Goal: Navigation & Orientation: Go to known website

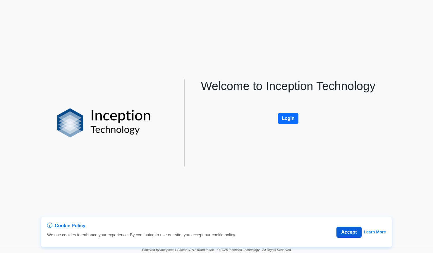
click at [350, 229] on button "Accept" at bounding box center [349, 232] width 25 height 11
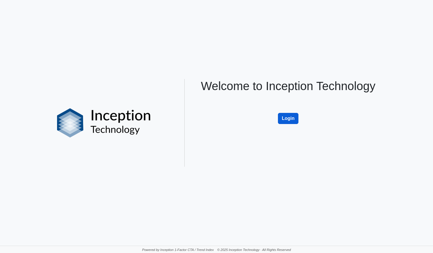
click at [288, 123] on button "Login" at bounding box center [288, 118] width 21 height 11
